Goal: Task Accomplishment & Management: Complete application form

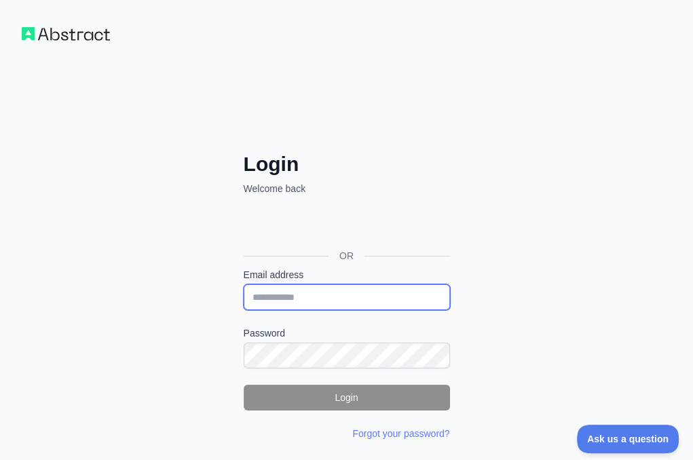
click at [244, 285] on input "Email address" at bounding box center [347, 298] width 206 height 26
paste input "**********"
type input "**********"
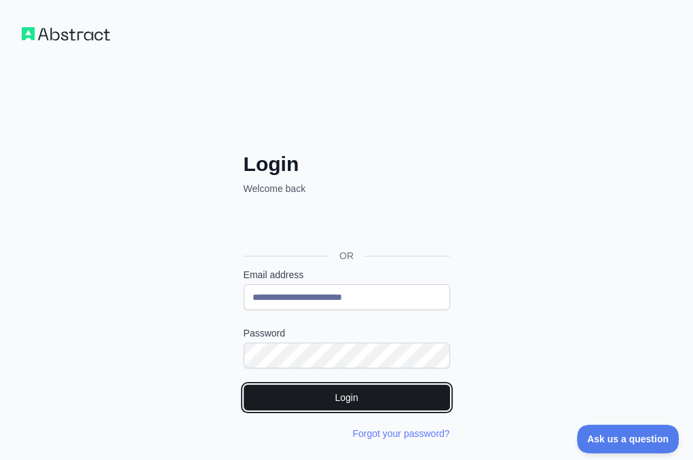
click at [244, 385] on button "Login" at bounding box center [347, 398] width 206 height 26
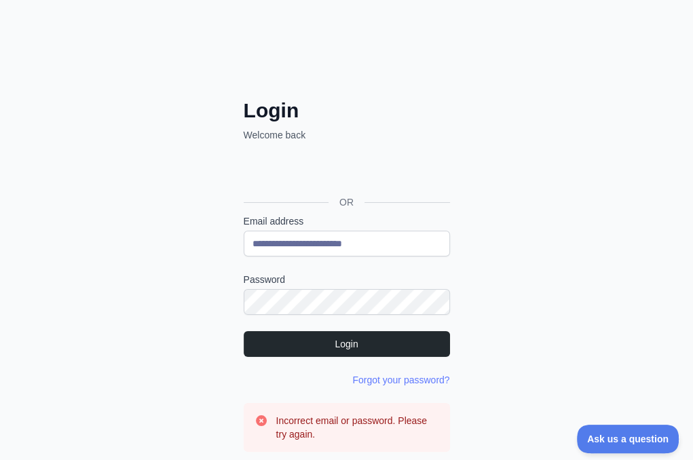
scroll to position [122, 0]
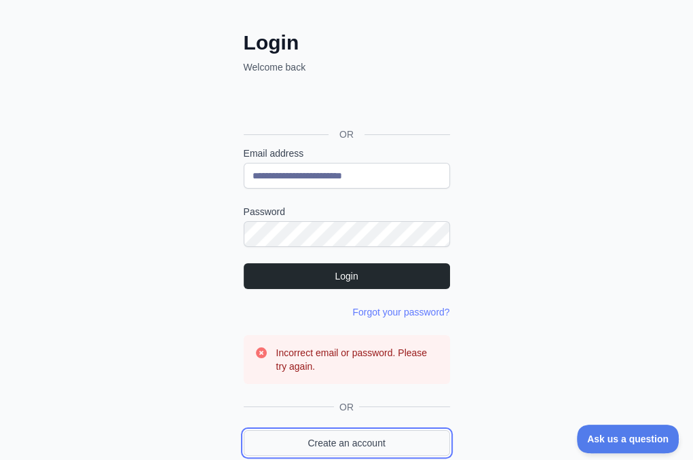
click at [244, 431] on link "Create an account" at bounding box center [347, 444] width 206 height 26
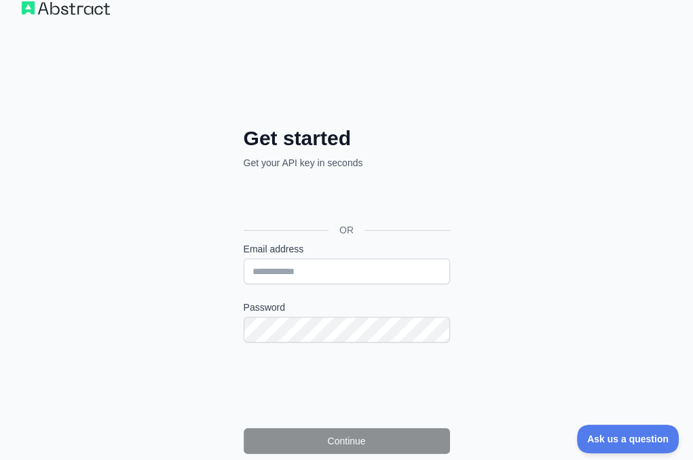
scroll to position [95, 0]
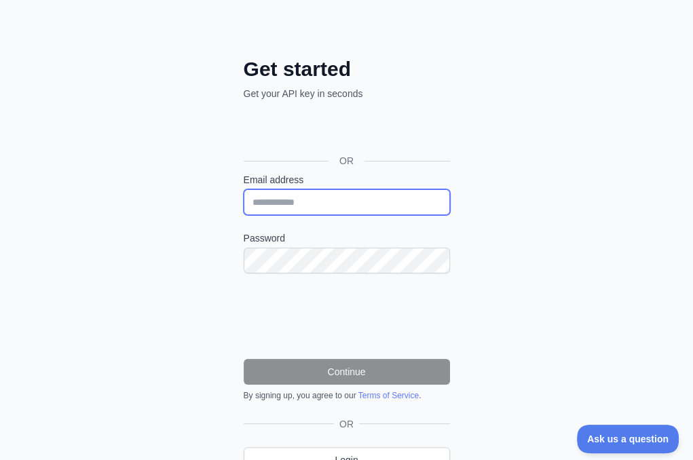
type input "**********"
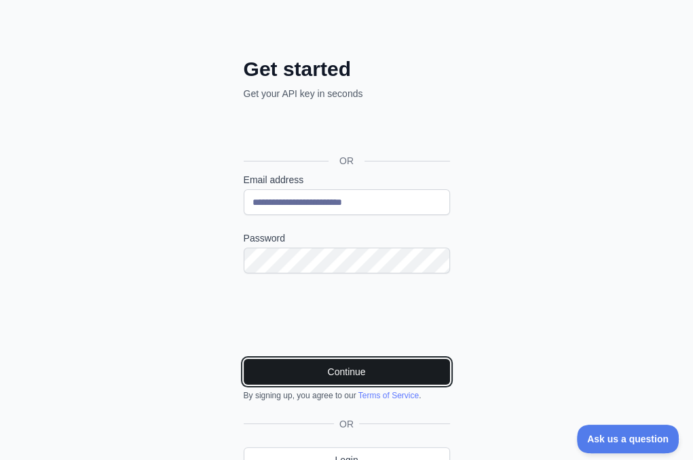
click at [244, 359] on button "Continue" at bounding box center [347, 372] width 206 height 26
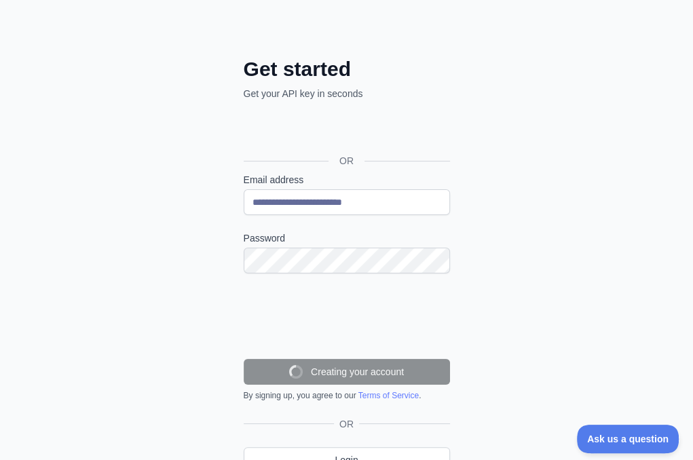
scroll to position [52, 0]
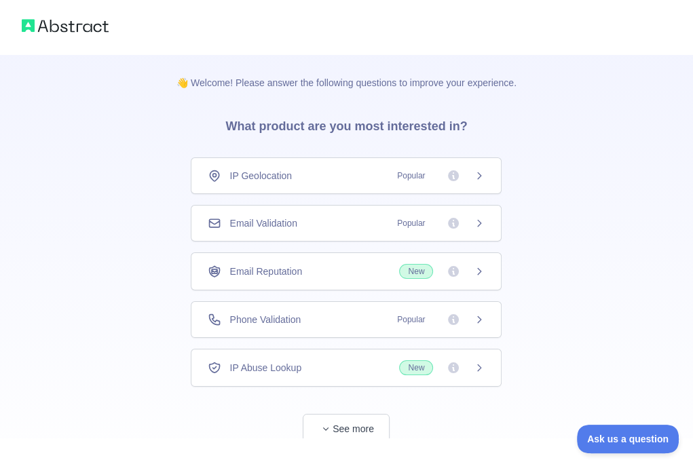
click at [297, 217] on span "Email Validation" at bounding box center [263, 224] width 67 height 14
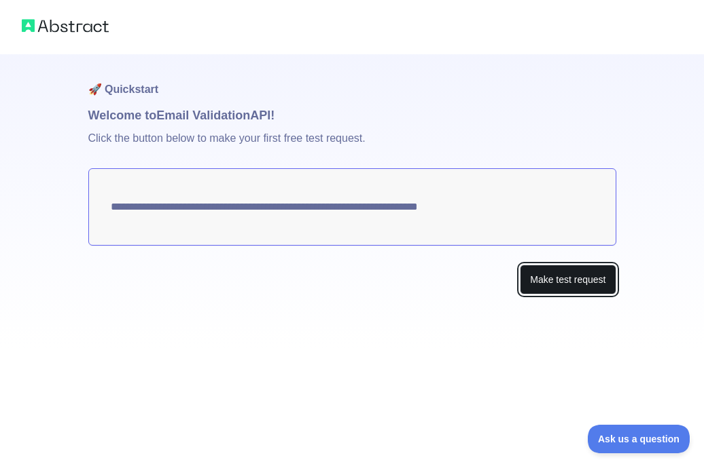
click at [543, 283] on button "Make test request" at bounding box center [568, 280] width 96 height 31
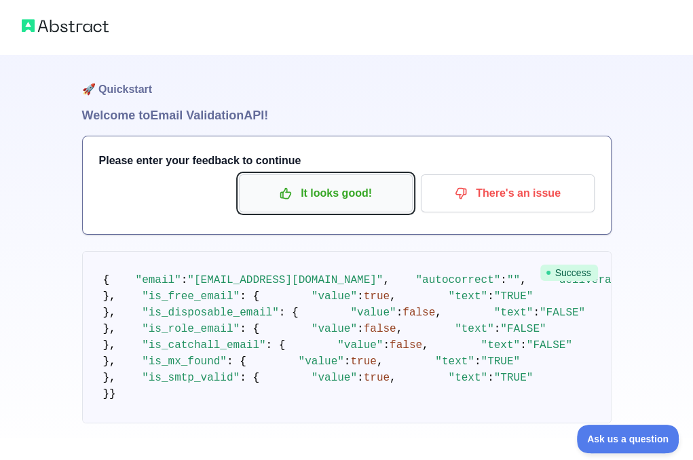
click at [310, 203] on p "It looks good!" at bounding box center [325, 193] width 153 height 23
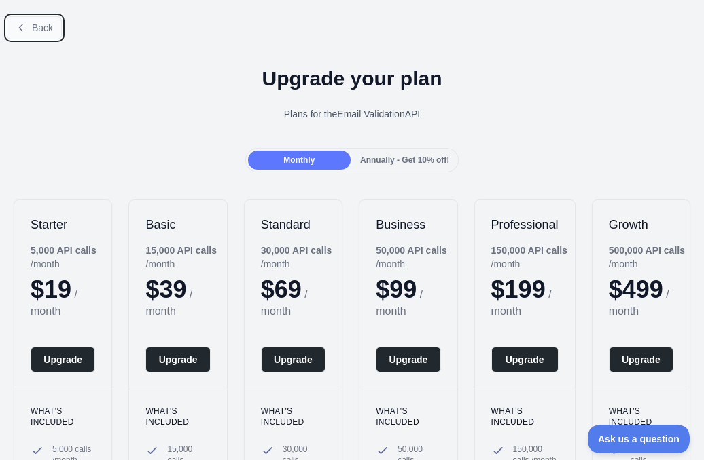
click at [34, 32] on span "Back" at bounding box center [42, 27] width 21 height 11
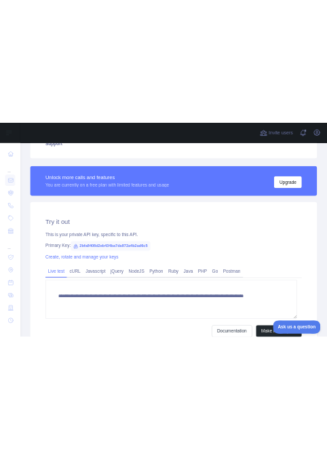
scroll to position [340, 0]
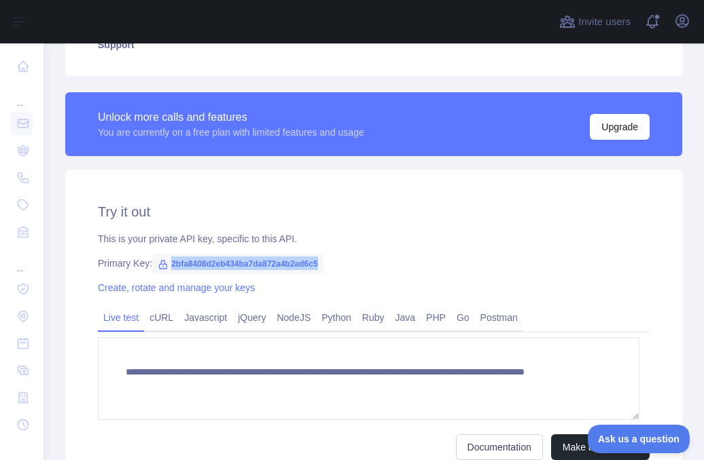
drag, startPoint x: 304, startPoint y: 261, endPoint x: 158, endPoint y: 264, distance: 146.0
click at [158, 264] on div "Primary Key: 2bfa8408d2eb434ba7da872a4b2ad6c5" at bounding box center [373, 264] width 551 height 14
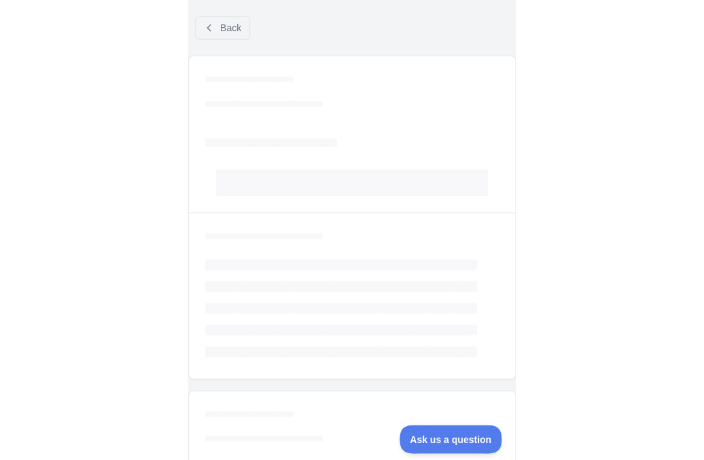
scroll to position [244, 0]
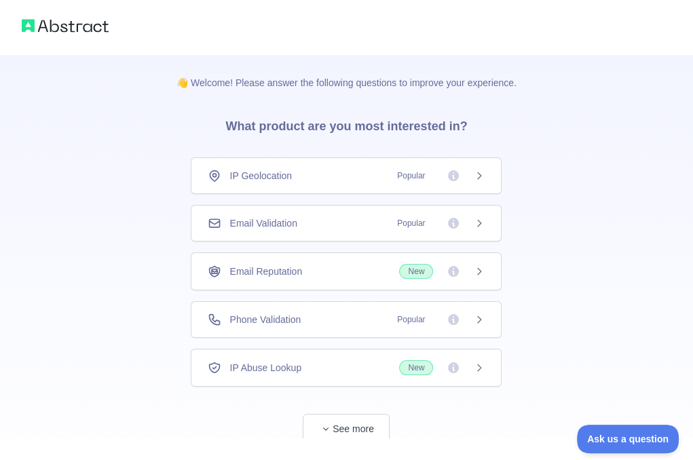
click at [295, 221] on span "Email Validation" at bounding box center [263, 224] width 67 height 14
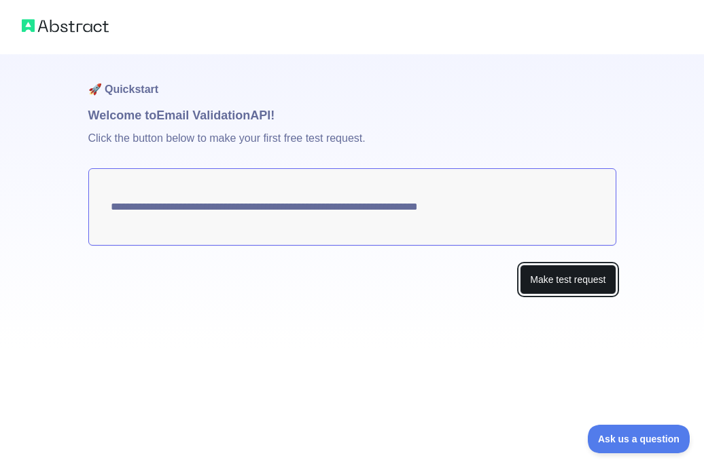
click at [572, 281] on button "Make test request" at bounding box center [568, 280] width 96 height 31
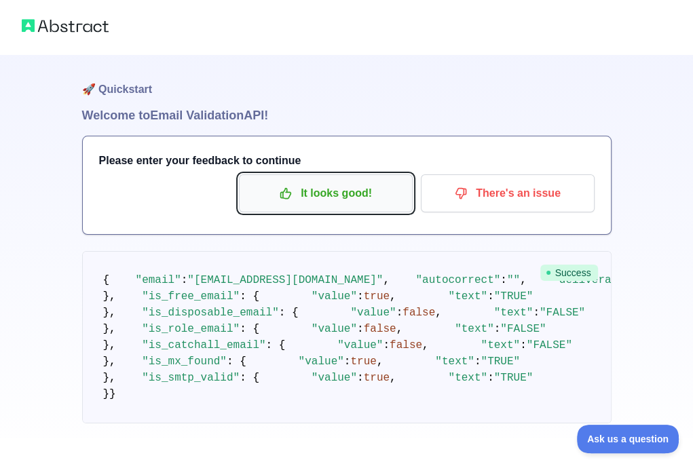
click at [337, 190] on p "It looks good!" at bounding box center [325, 193] width 153 height 23
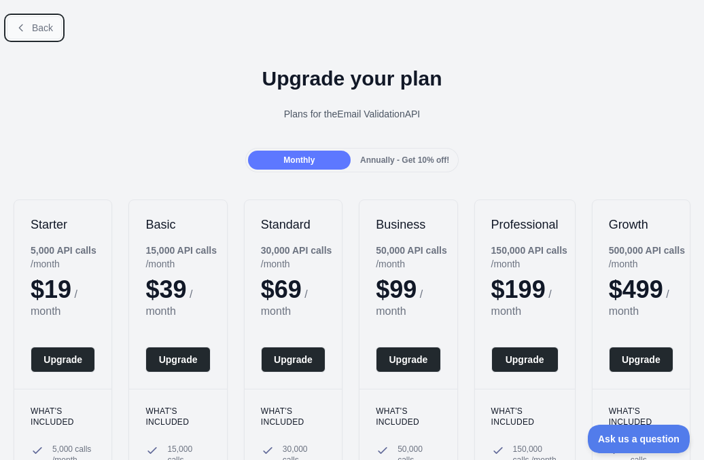
click at [24, 26] on icon at bounding box center [21, 27] width 11 height 11
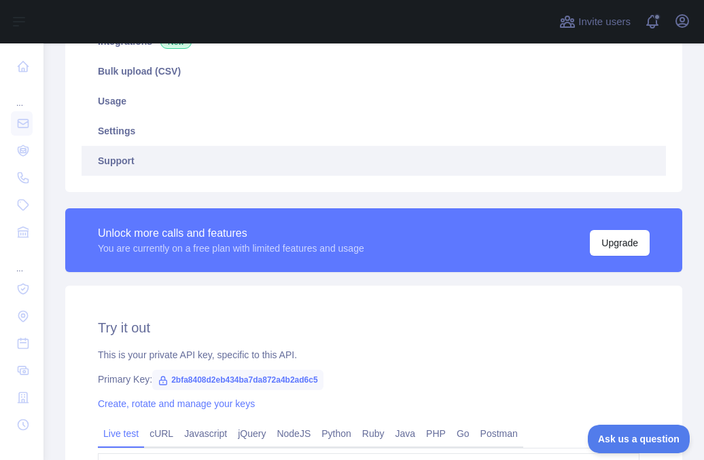
scroll to position [407, 0]
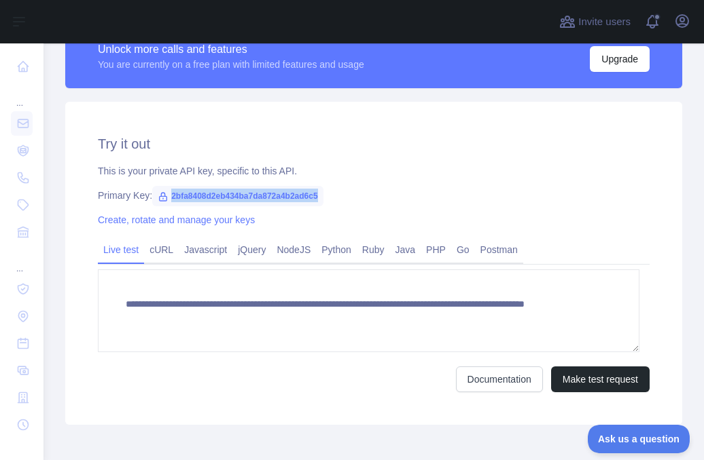
drag, startPoint x: 325, startPoint y: 194, endPoint x: 164, endPoint y: 194, distance: 161.0
click at [164, 194] on div "Primary Key: 2bfa8408d2eb434ba7da872a4b2ad6c5" at bounding box center [373, 196] width 551 height 14
copy span "2bfa8408d2eb434ba7da872a4b2ad6c5"
